Goal: Information Seeking & Learning: Learn about a topic

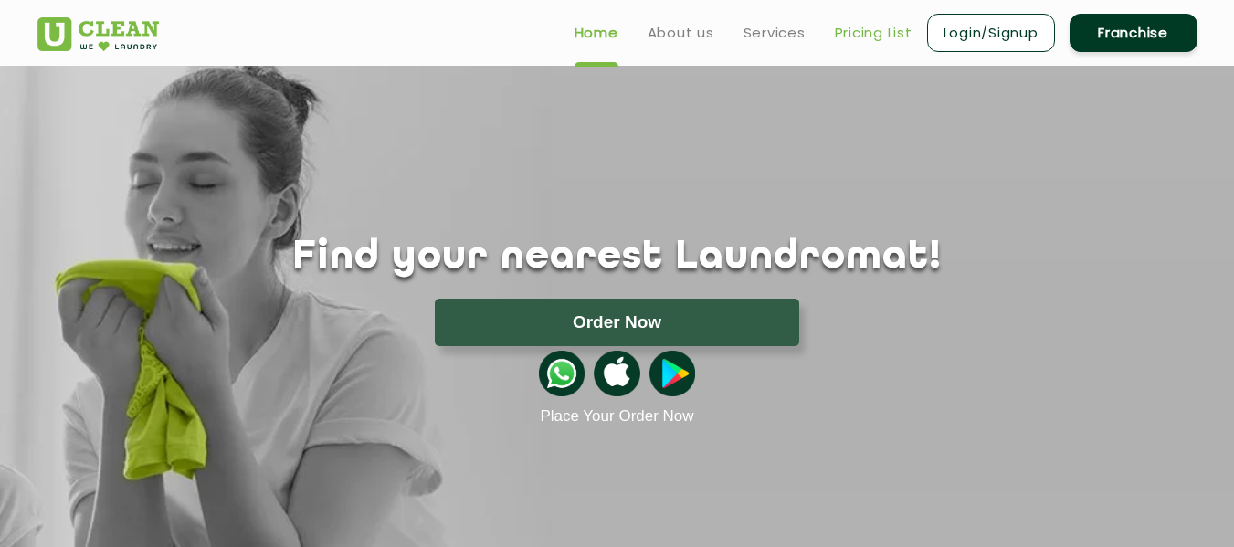
click at [898, 35] on link "Pricing List" at bounding box center [874, 33] width 78 height 22
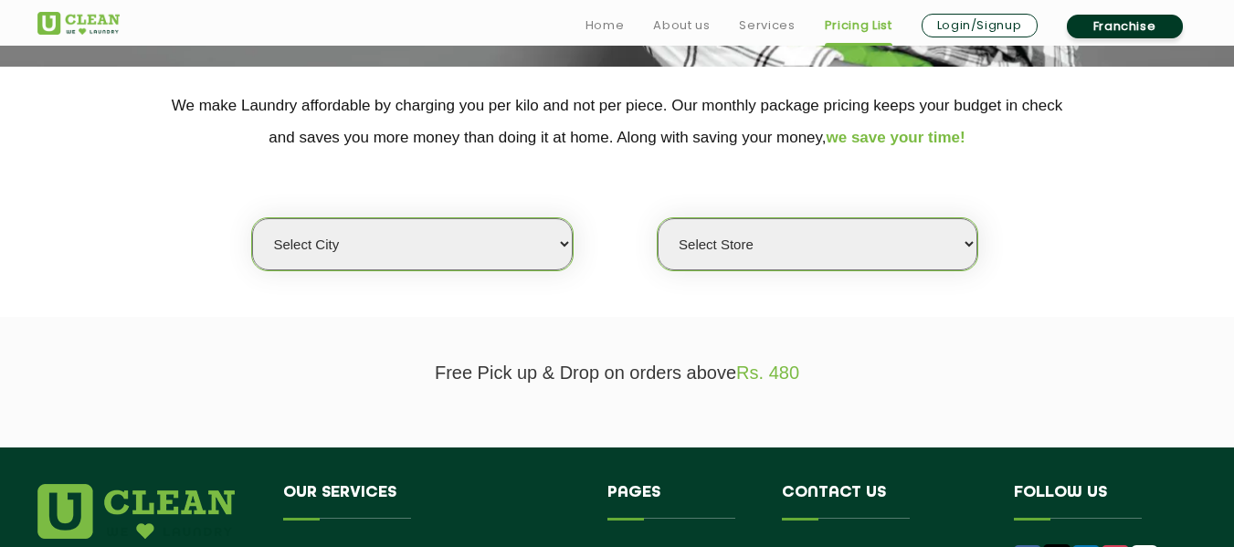
scroll to position [365, 0]
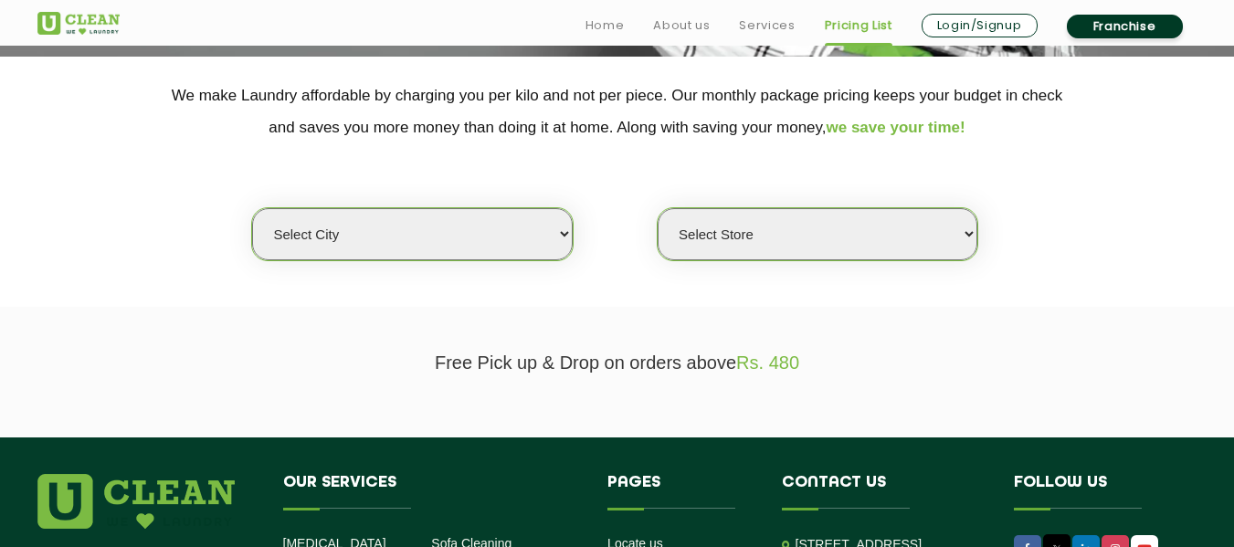
click at [535, 234] on select "Select city [GEOGRAPHIC_DATA] [GEOGRAPHIC_DATA] [GEOGRAPHIC_DATA] [GEOGRAPHIC_D…" at bounding box center [412, 234] width 320 height 52
select select "12"
click at [252, 208] on select "Select city [GEOGRAPHIC_DATA] [GEOGRAPHIC_DATA] [GEOGRAPHIC_DATA] [GEOGRAPHIC_D…" at bounding box center [412, 234] width 320 height 52
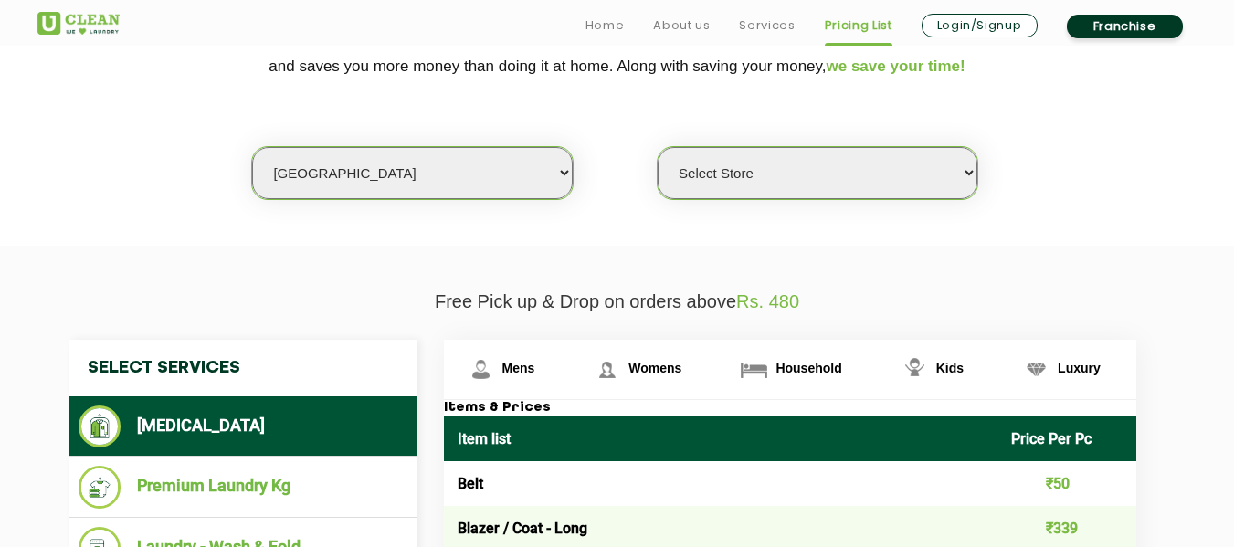
scroll to position [457, 0]
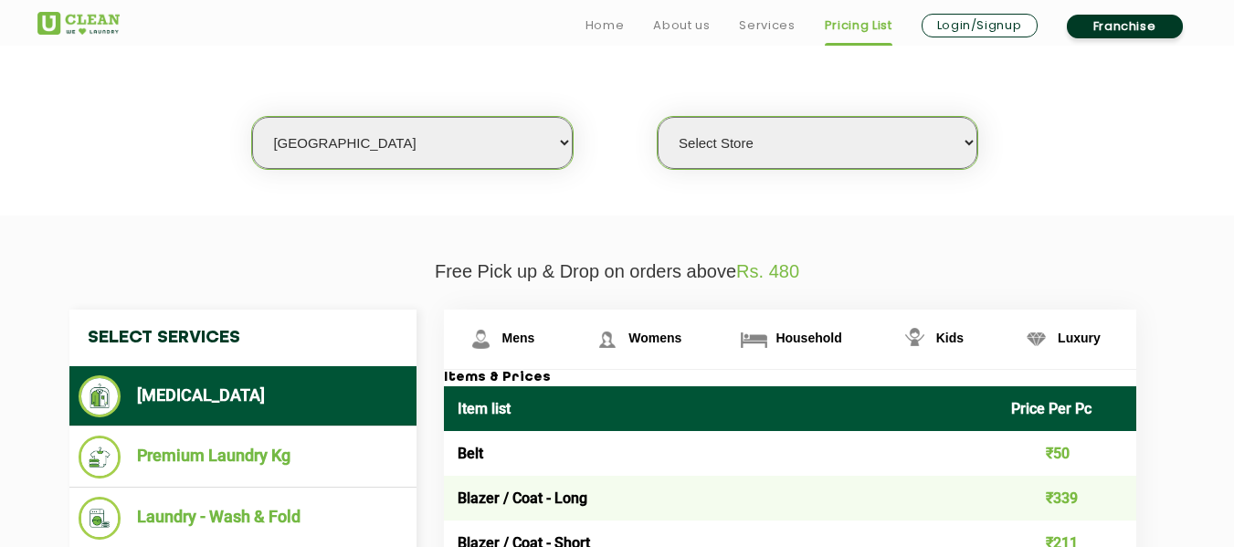
click at [733, 160] on select "Select Store UClean Shivranjani" at bounding box center [818, 143] width 320 height 52
select select "25"
click at [658, 117] on select "Select Store UClean Shivranjani" at bounding box center [818, 143] width 320 height 52
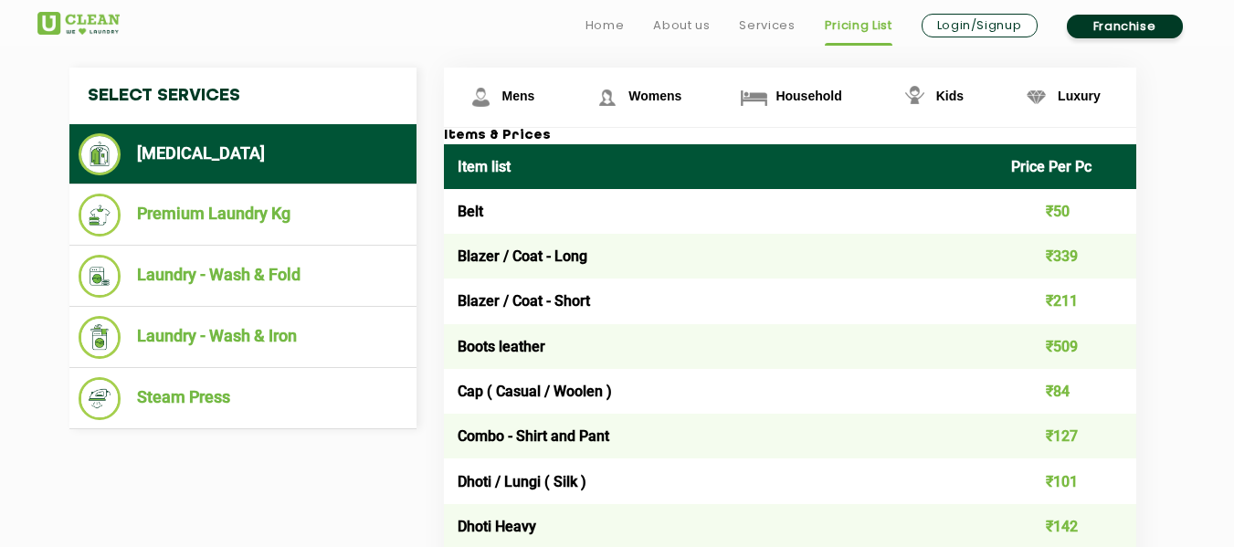
scroll to position [731, 0]
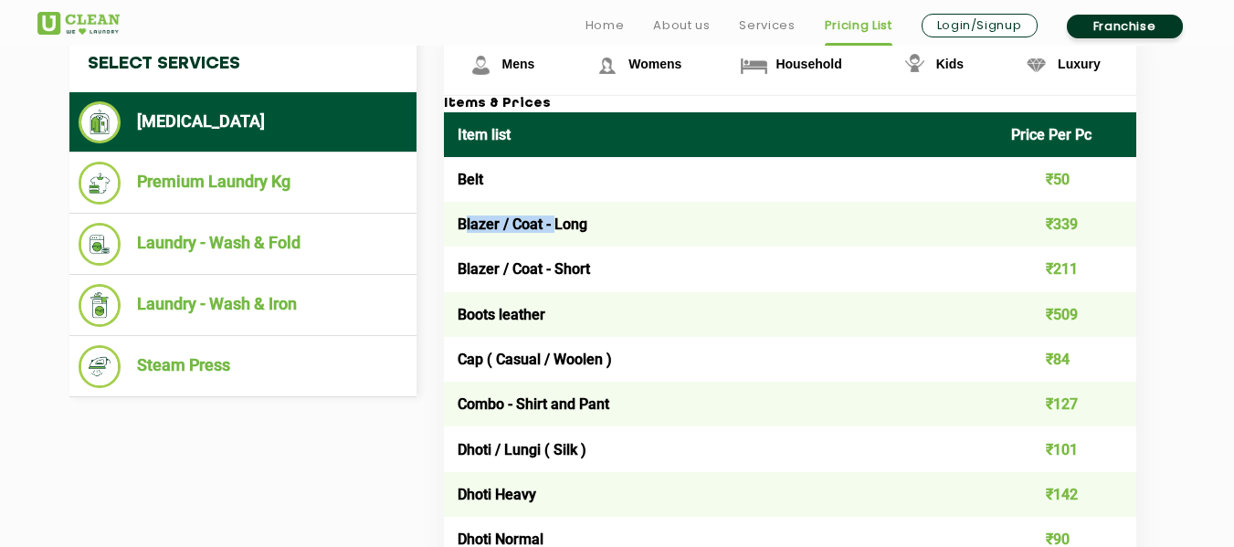
drag, startPoint x: 463, startPoint y: 217, endPoint x: 557, endPoint y: 217, distance: 94.1
click at [557, 217] on td "Blazer / Coat - Long" at bounding box center [721, 224] width 555 height 45
drag, startPoint x: 557, startPoint y: 217, endPoint x: 598, endPoint y: 217, distance: 40.2
click at [598, 217] on td "Blazer / Coat - Long" at bounding box center [721, 224] width 555 height 45
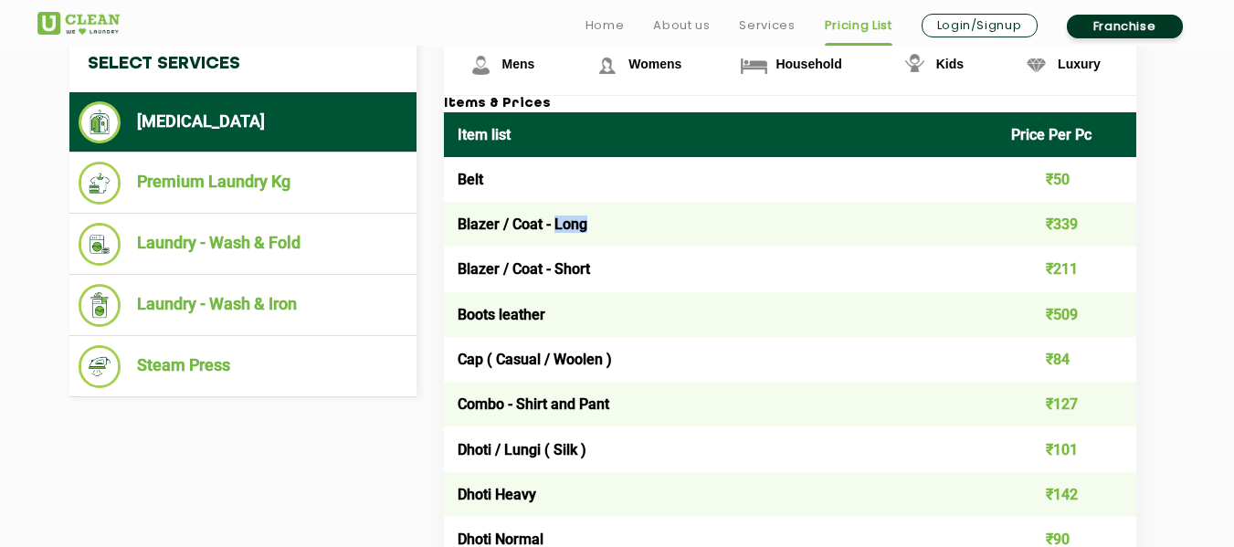
click at [598, 217] on td "Blazer / Coat - Long" at bounding box center [721, 224] width 555 height 45
drag, startPoint x: 592, startPoint y: 264, endPoint x: 556, endPoint y: 267, distance: 36.7
click at [556, 267] on td "Blazer / Coat - Short" at bounding box center [721, 269] width 555 height 45
drag, startPoint x: 458, startPoint y: 219, endPoint x: 599, endPoint y: 266, distance: 149.1
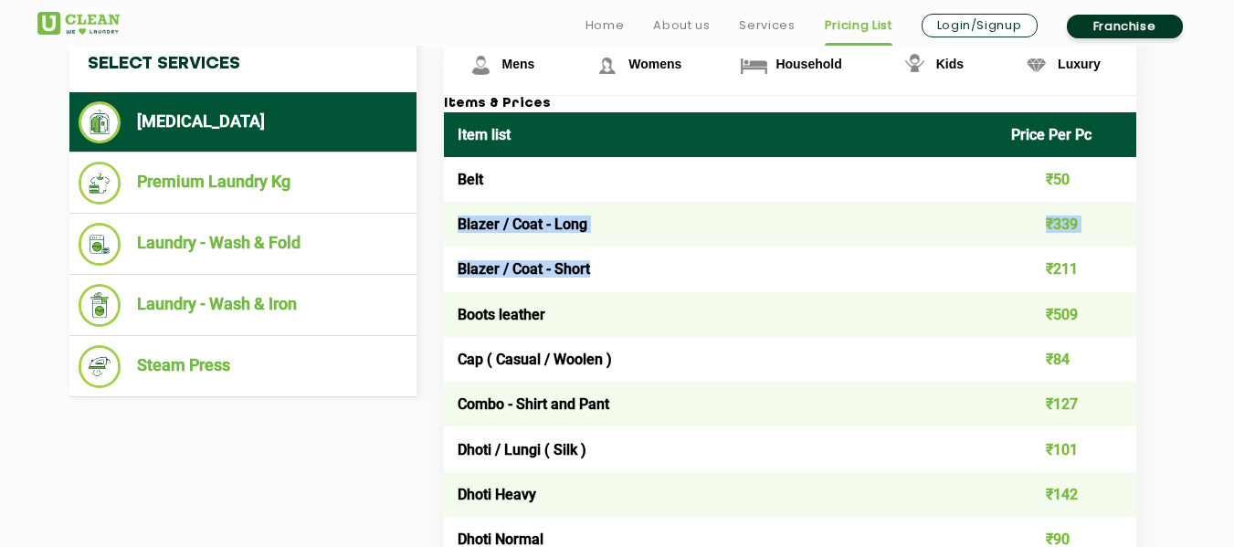
click at [599, 266] on td "Blazer / Coat - Short" at bounding box center [721, 269] width 555 height 45
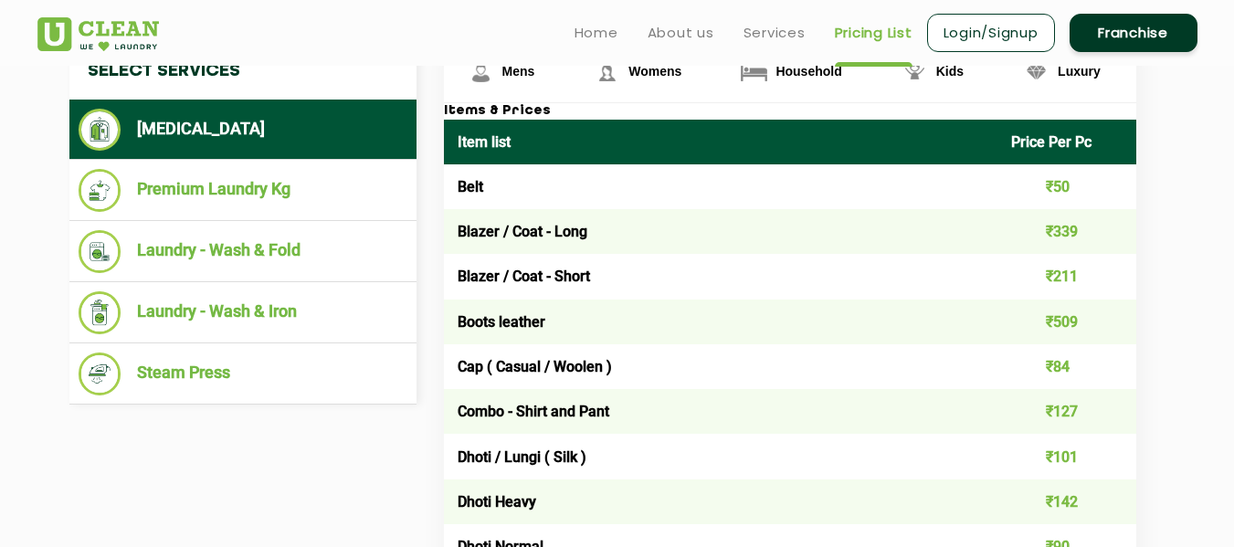
scroll to position [704, 0]
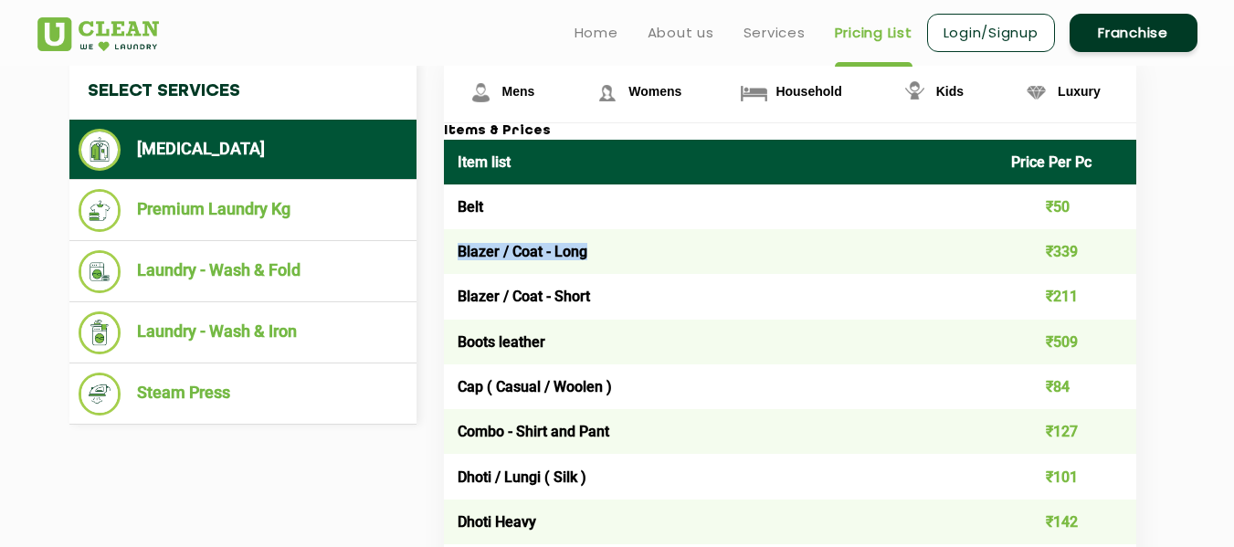
drag, startPoint x: 461, startPoint y: 248, endPoint x: 588, endPoint y: 248, distance: 127.9
click at [588, 248] on td "Blazer / Coat - Long" at bounding box center [721, 251] width 555 height 45
drag, startPoint x: 1023, startPoint y: 235, endPoint x: 1092, endPoint y: 249, distance: 69.9
click at [1092, 249] on td "₹339" at bounding box center [1067, 251] width 139 height 45
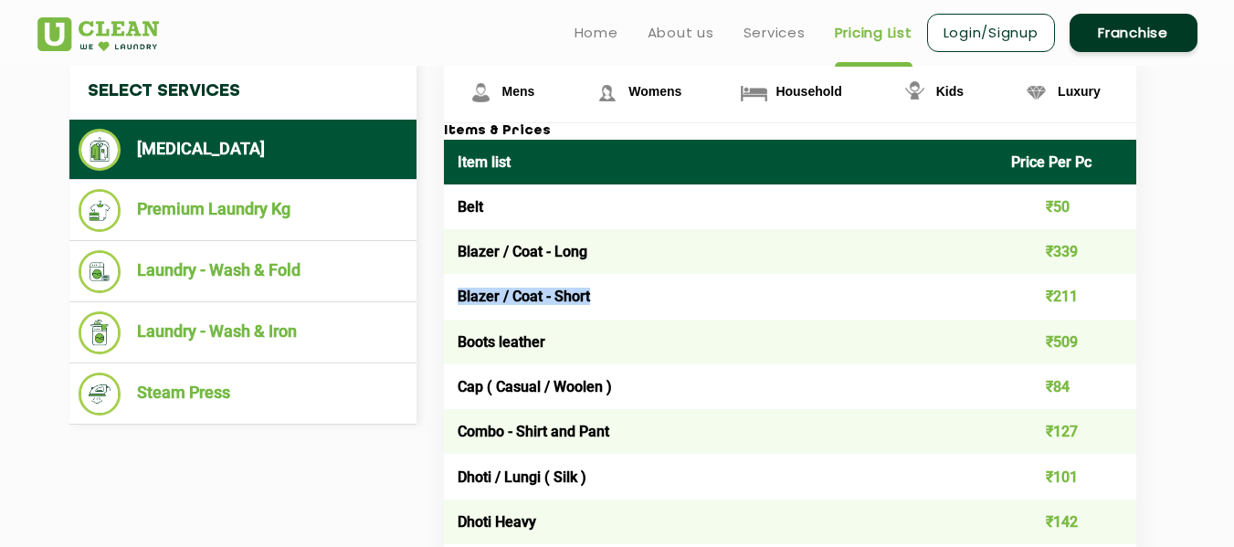
drag, startPoint x: 451, startPoint y: 296, endPoint x: 590, endPoint y: 290, distance: 139.0
click at [590, 290] on td "Blazer / Coat - Short" at bounding box center [721, 296] width 555 height 45
click at [593, 254] on td "Blazer / Coat - Long" at bounding box center [721, 251] width 555 height 45
drag, startPoint x: 591, startPoint y: 252, endPoint x: 456, endPoint y: 249, distance: 135.3
click at [456, 249] on td "Blazer / Coat - Long" at bounding box center [721, 251] width 555 height 45
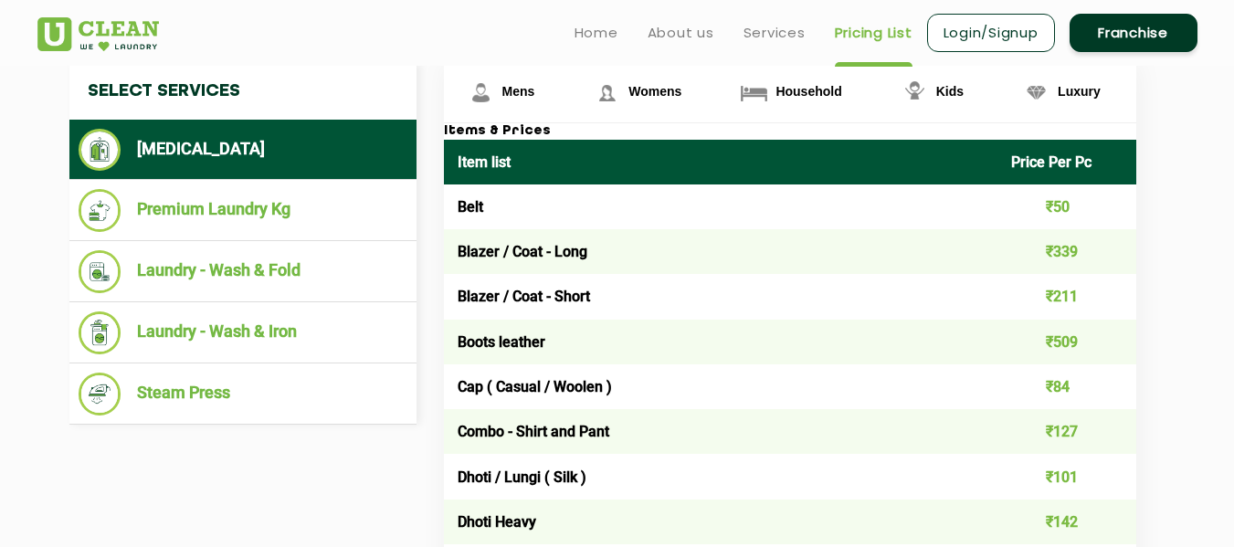
click at [494, 312] on td "Blazer / Coat - Short" at bounding box center [721, 296] width 555 height 45
click at [492, 300] on td "Blazer / Coat - Short" at bounding box center [721, 296] width 555 height 45
drag, startPoint x: 1041, startPoint y: 292, endPoint x: 1080, endPoint y: 297, distance: 39.6
click at [1080, 297] on td "₹211" at bounding box center [1067, 296] width 139 height 45
drag, startPoint x: 1052, startPoint y: 258, endPoint x: 1070, endPoint y: 257, distance: 18.3
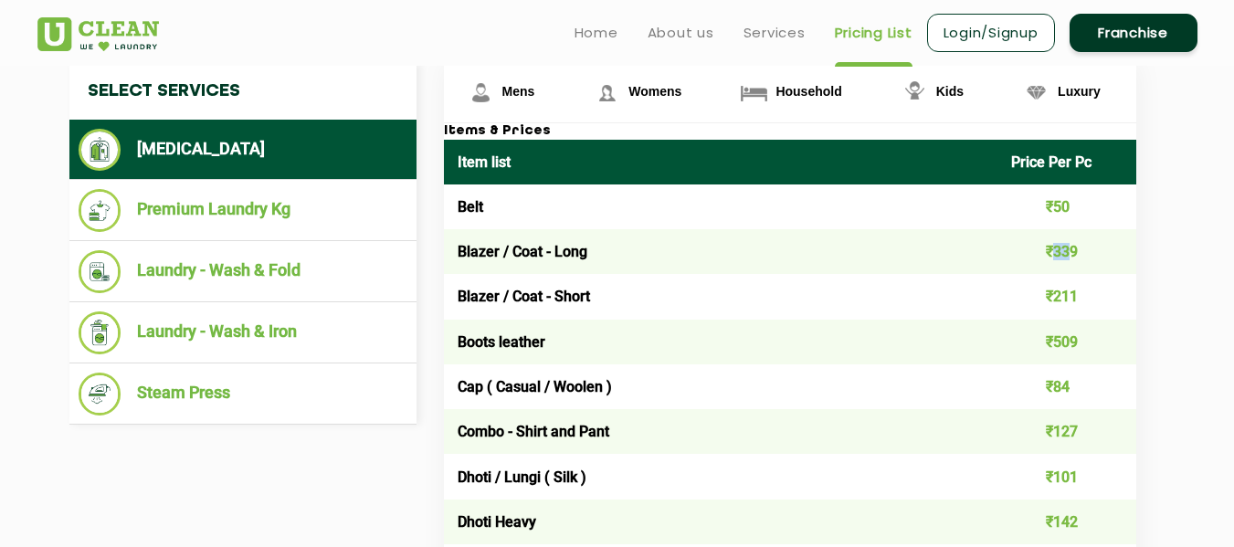
click at [1070, 257] on td "₹339" at bounding box center [1067, 251] width 139 height 45
drag, startPoint x: 558, startPoint y: 254, endPoint x: 586, endPoint y: 270, distance: 31.5
click at [590, 257] on td "Blazer / Coat - Long" at bounding box center [721, 251] width 555 height 45
drag, startPoint x: 590, startPoint y: 300, endPoint x: 559, endPoint y: 301, distance: 31.1
click at [559, 301] on td "Blazer / Coat - Short" at bounding box center [721, 296] width 555 height 45
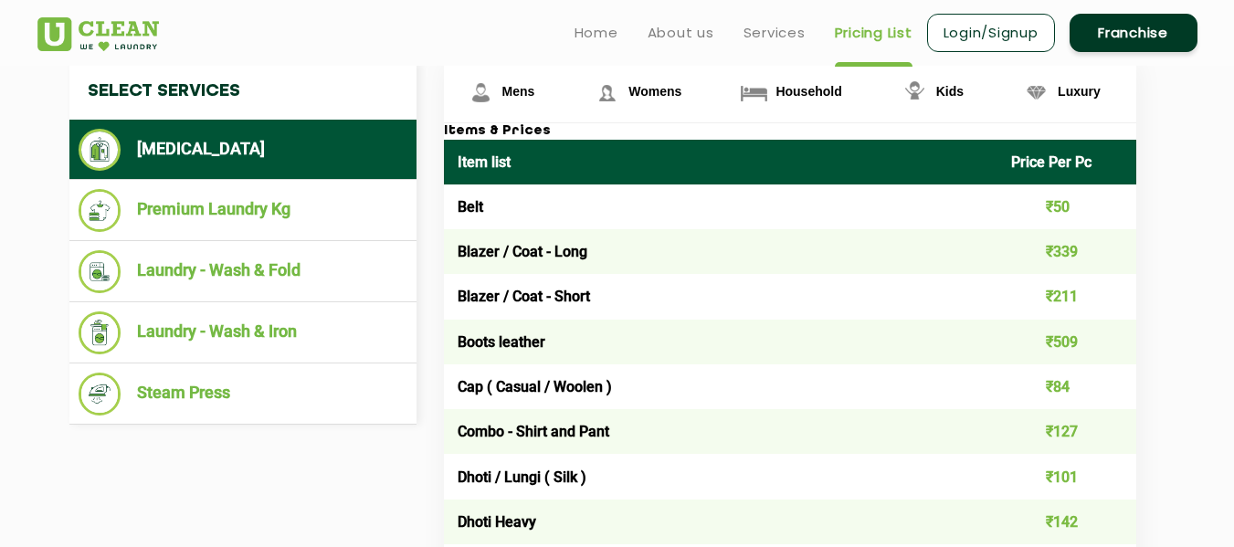
click at [688, 341] on td "Boots leather" at bounding box center [721, 342] width 555 height 45
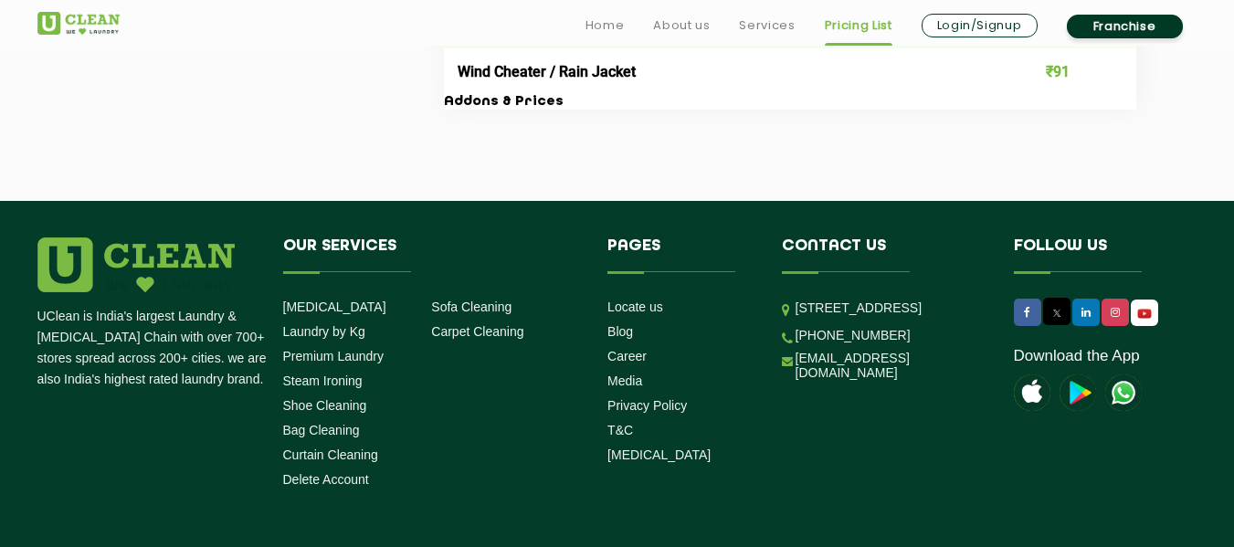
scroll to position [4084, 0]
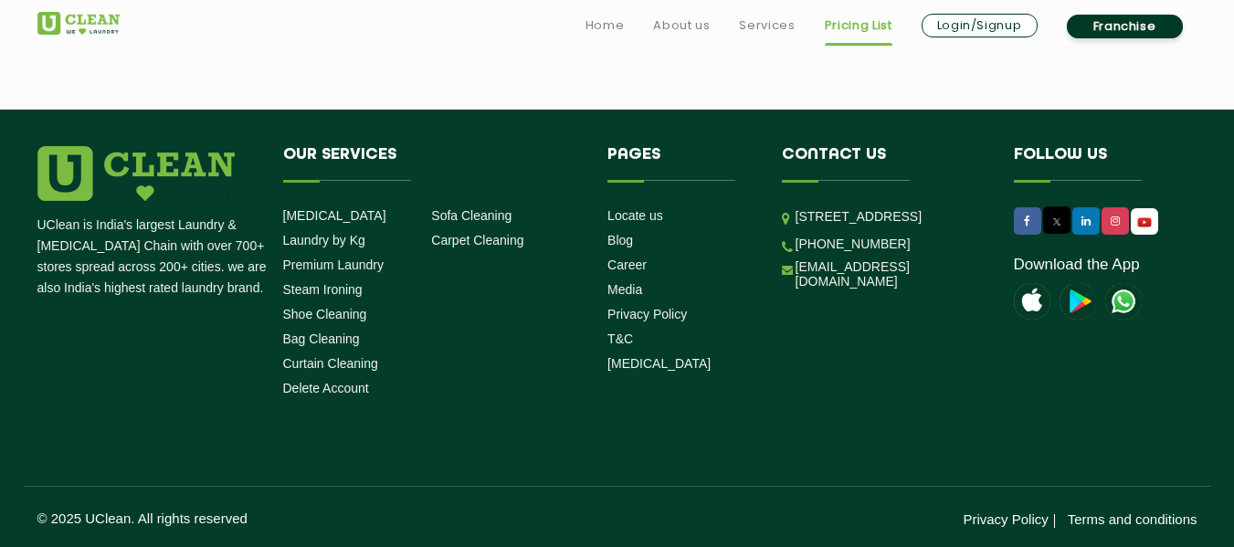
click at [186, 228] on p "UClean is India's largest Laundry & [MEDICAL_DATA] Chain with over 700+ stores …" at bounding box center [153, 257] width 232 height 84
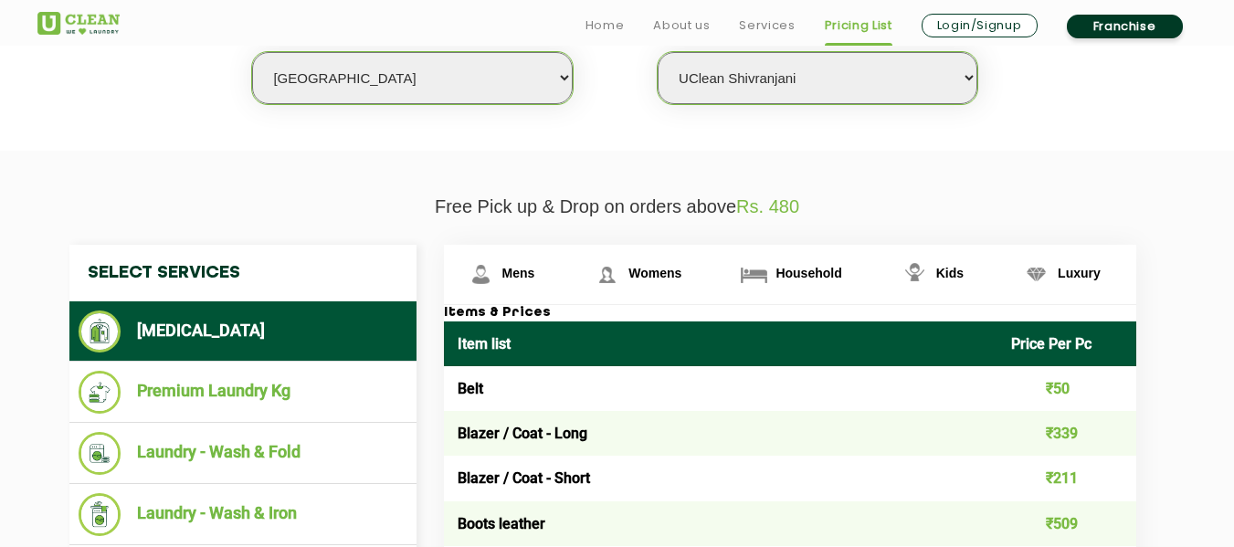
scroll to position [795, 0]
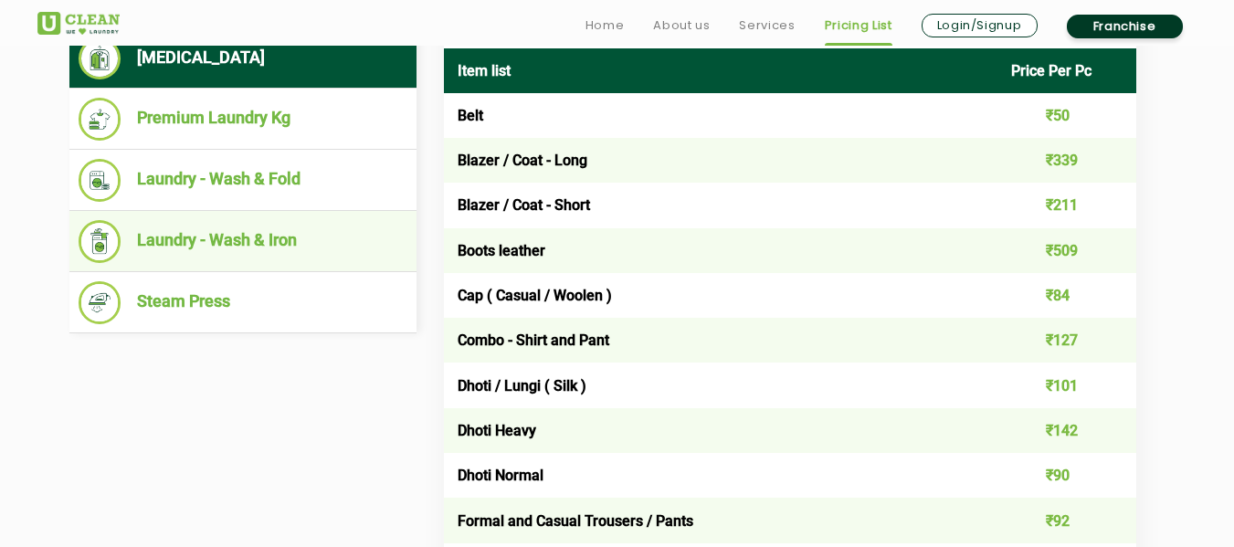
click at [269, 220] on li "Laundry - Wash & Iron" at bounding box center [243, 241] width 329 height 43
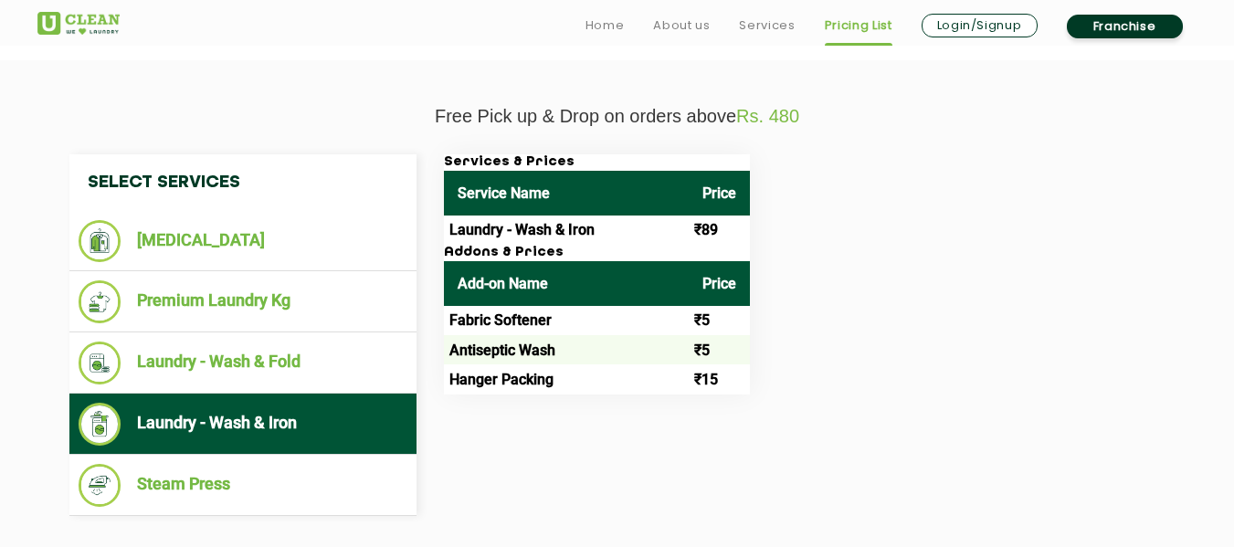
scroll to position [704, 0]
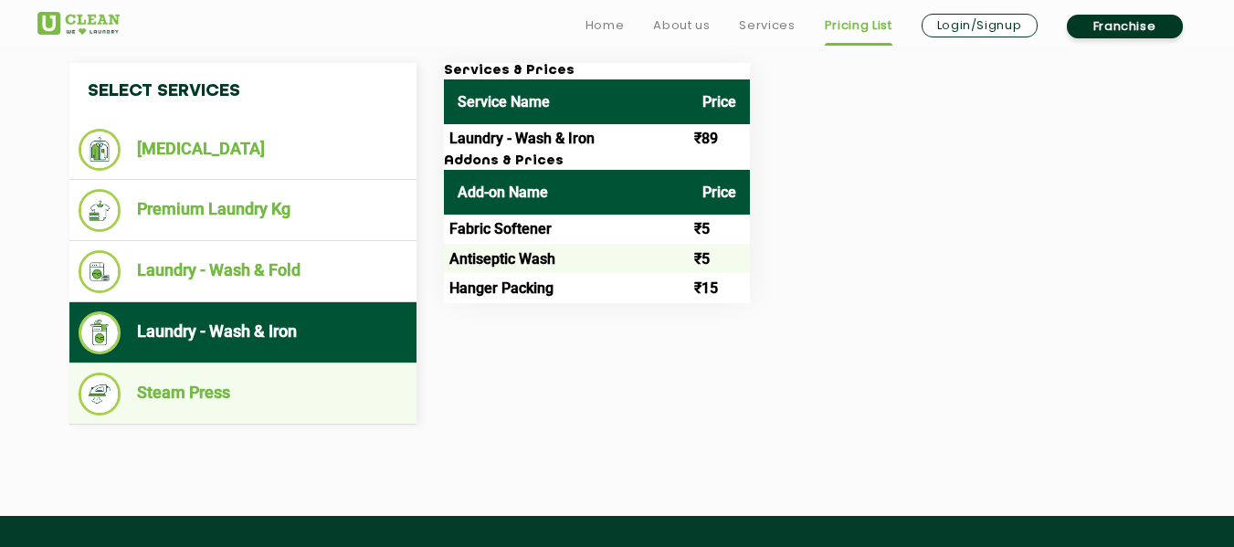
click at [207, 398] on li "Steam Press" at bounding box center [243, 394] width 329 height 43
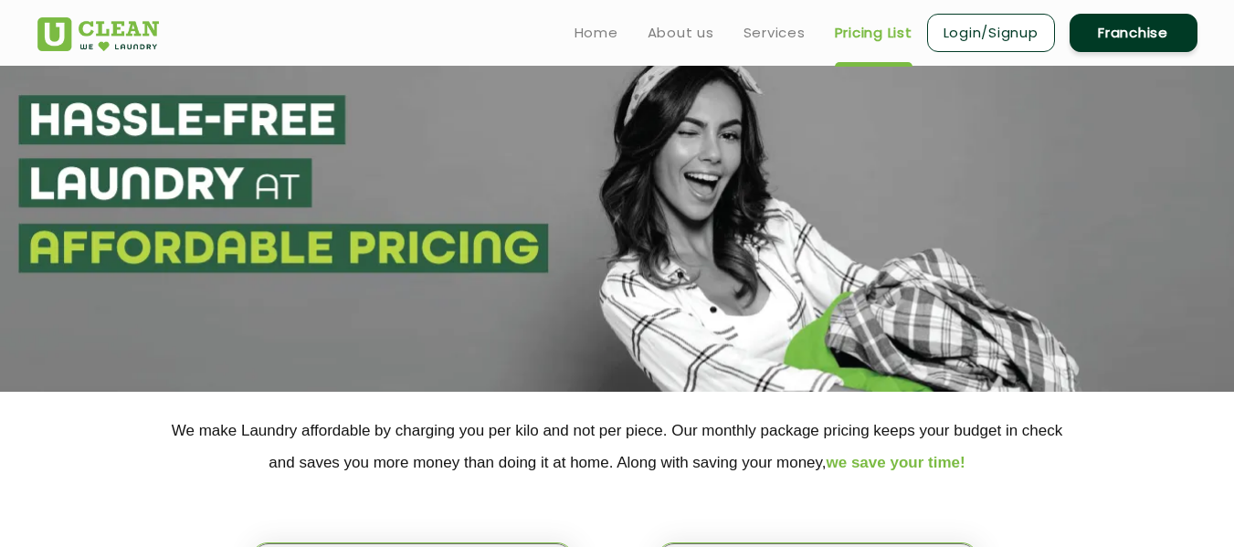
scroll to position [0, 0]
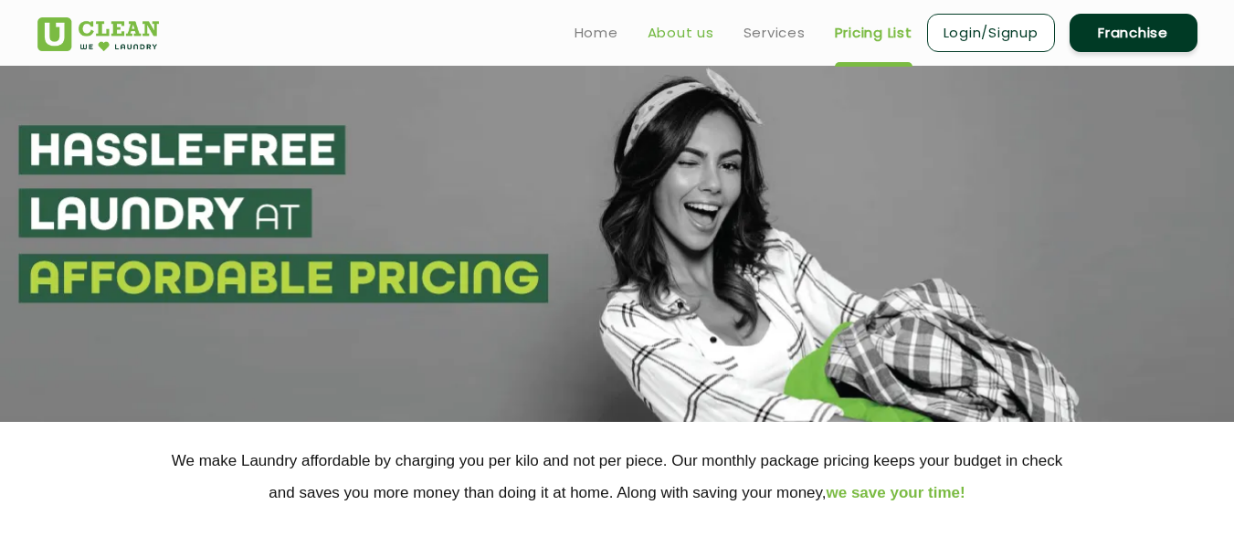
click at [673, 31] on link "About us" at bounding box center [681, 33] width 67 height 22
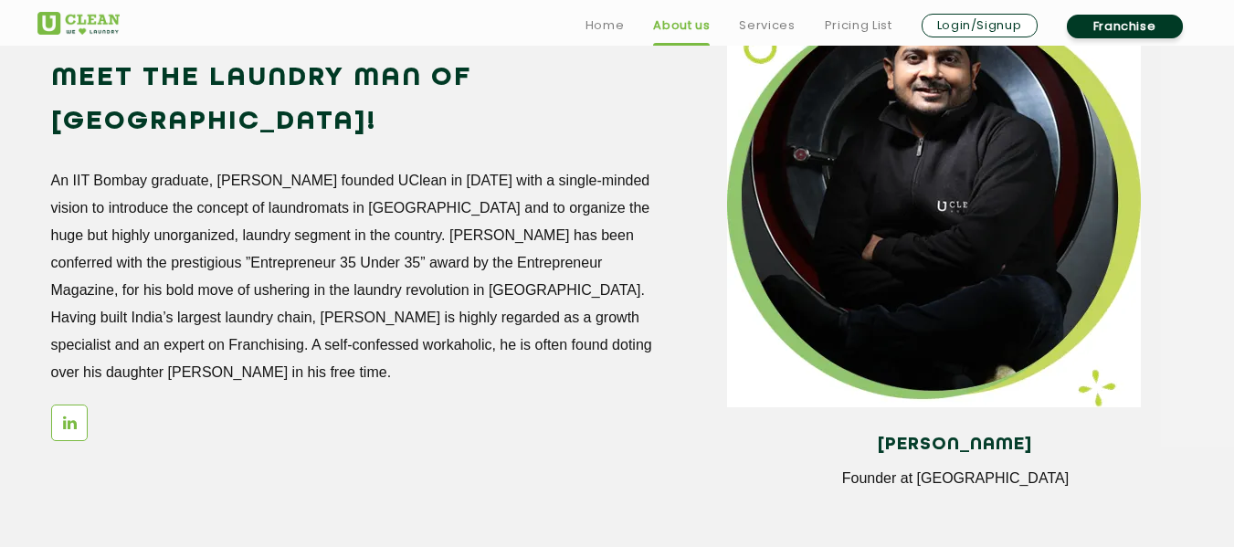
scroll to position [1645, 0]
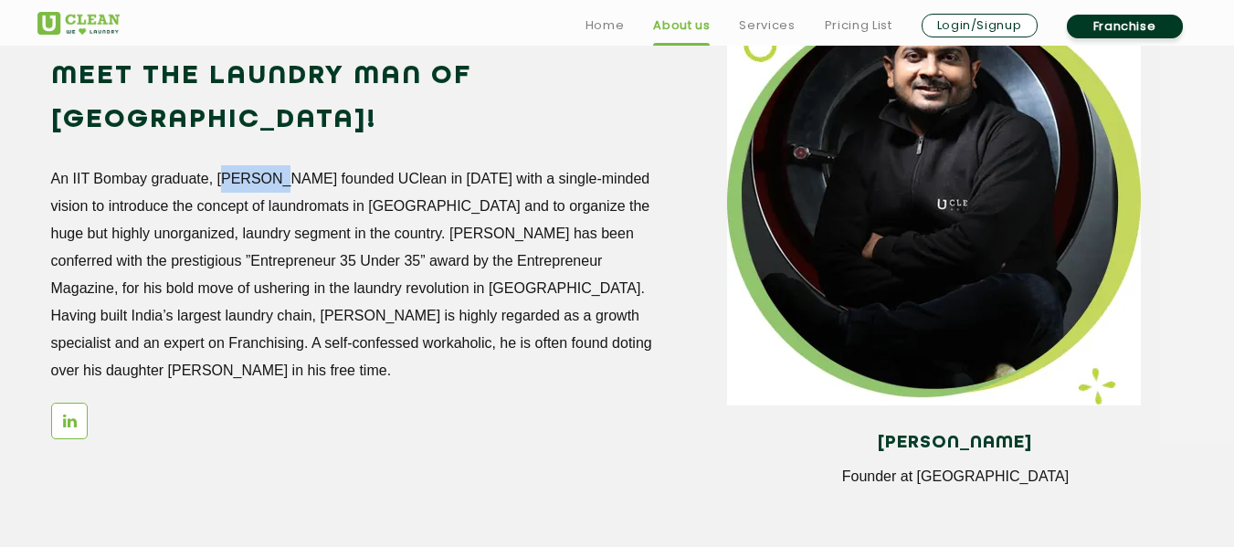
drag, startPoint x: 218, startPoint y: 132, endPoint x: 270, endPoint y: 132, distance: 51.2
click at [270, 165] on p "An IIT Bombay graduate, [PERSON_NAME] founded UClean in [DATE] with a single-mi…" at bounding box center [353, 274] width 604 height 219
drag, startPoint x: 202, startPoint y: 169, endPoint x: 228, endPoint y: 174, distance: 26.9
click at [228, 174] on p "An IIT Bombay graduate, [PERSON_NAME] founded UClean in [DATE] with a single-mi…" at bounding box center [353, 274] width 604 height 219
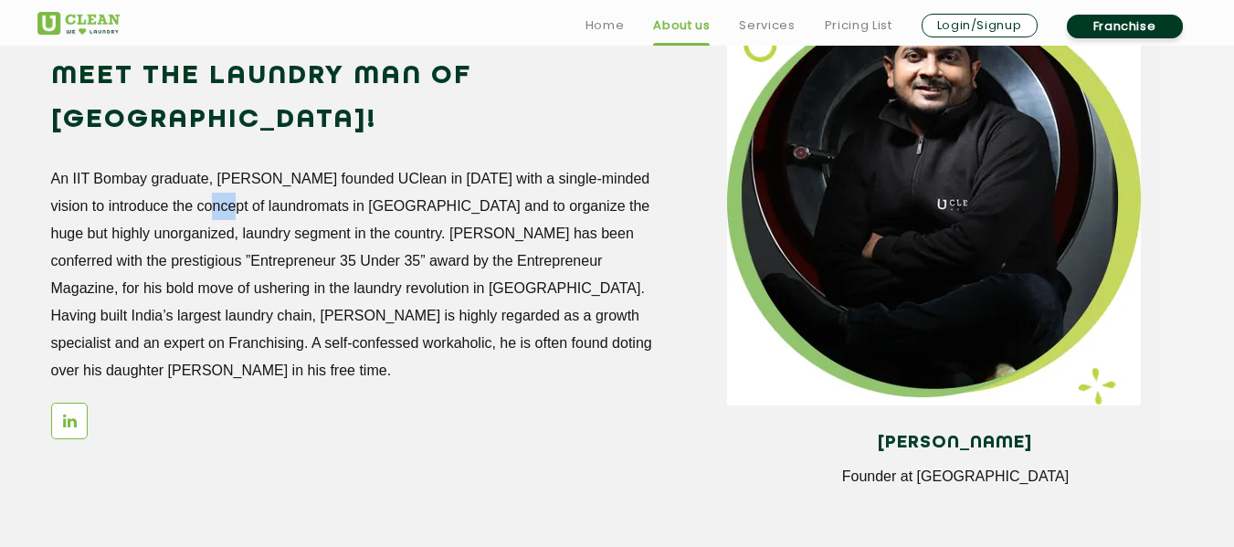
click at [228, 174] on p "An IIT Bombay graduate, [PERSON_NAME] founded UClean in [DATE] with a single-mi…" at bounding box center [353, 274] width 604 height 219
